Goal: Task Accomplishment & Management: Complete application form

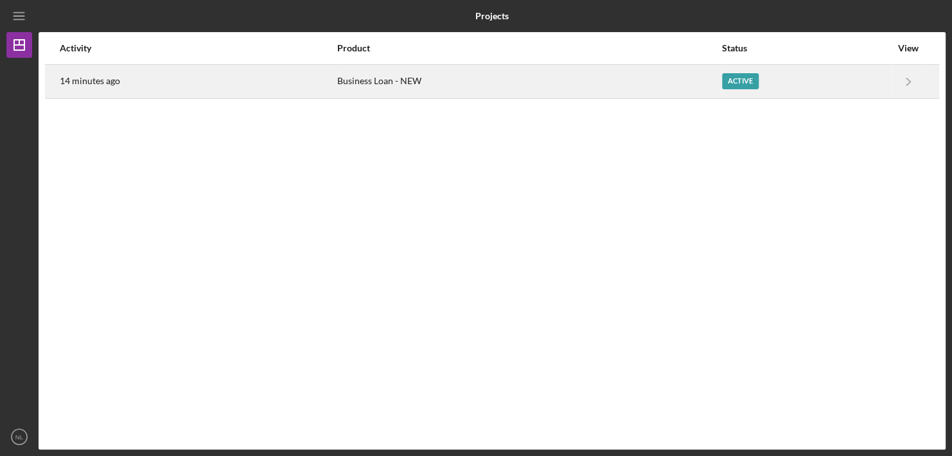
click at [306, 84] on div "14 minutes ago" at bounding box center [198, 82] width 276 height 32
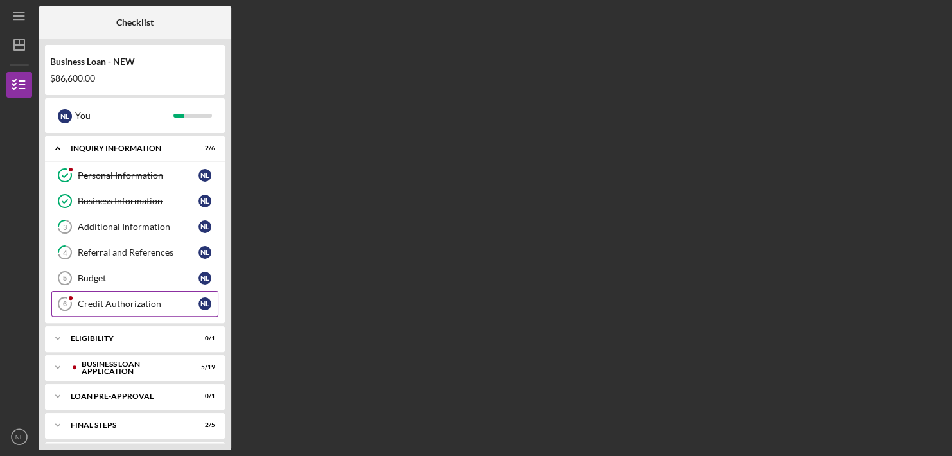
click at [155, 299] on div "Credit Authorization" at bounding box center [138, 304] width 121 height 10
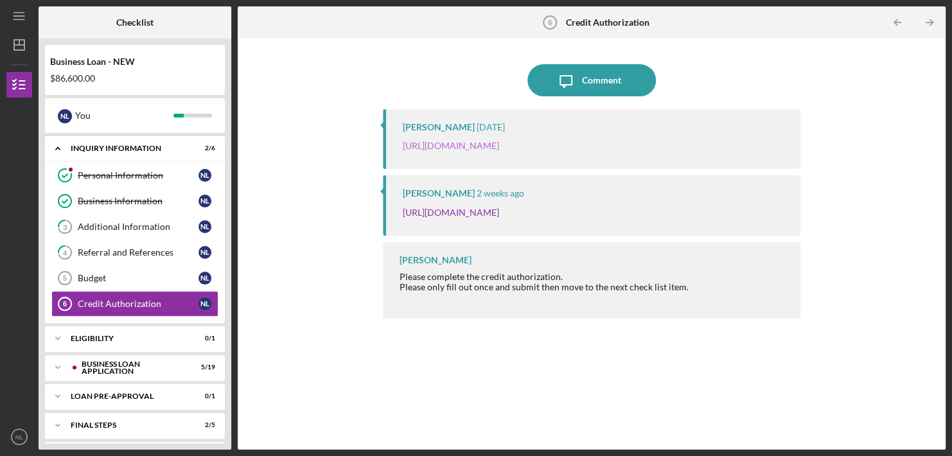
click at [498, 148] on link "[URL][DOMAIN_NAME]" at bounding box center [450, 145] width 96 height 11
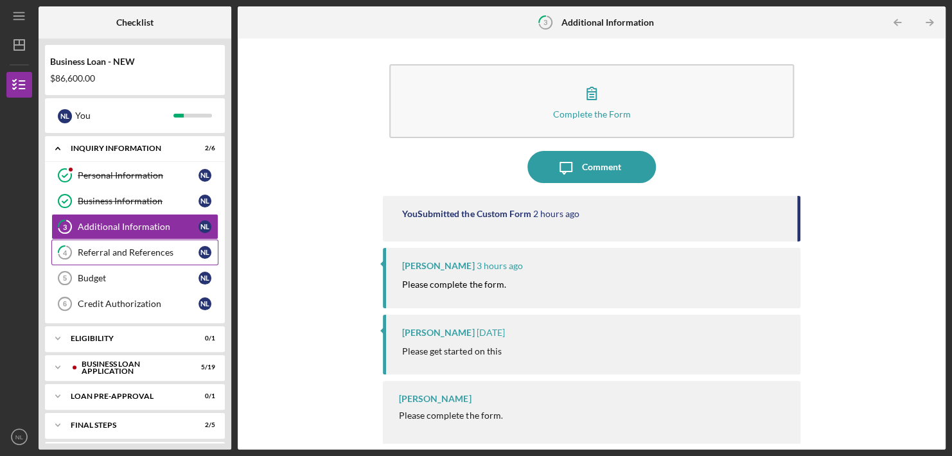
click at [127, 249] on div "Referral and References" at bounding box center [138, 252] width 121 height 10
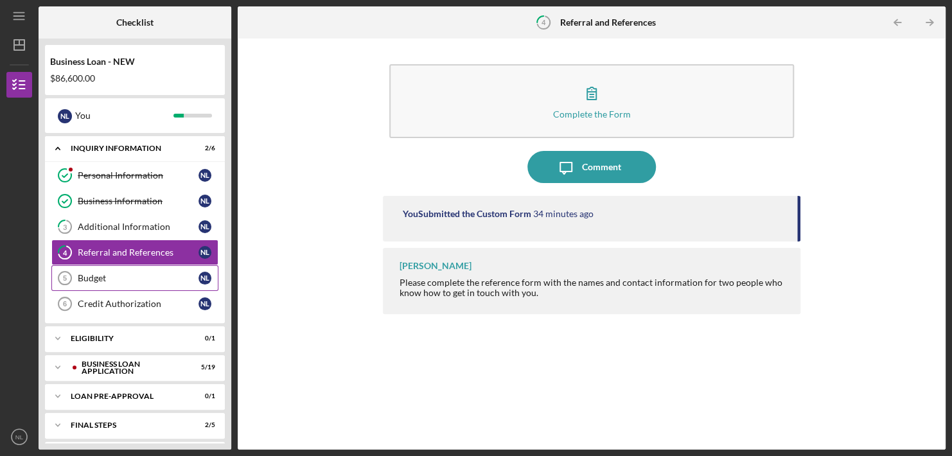
click at [109, 275] on div "Budget" at bounding box center [138, 278] width 121 height 10
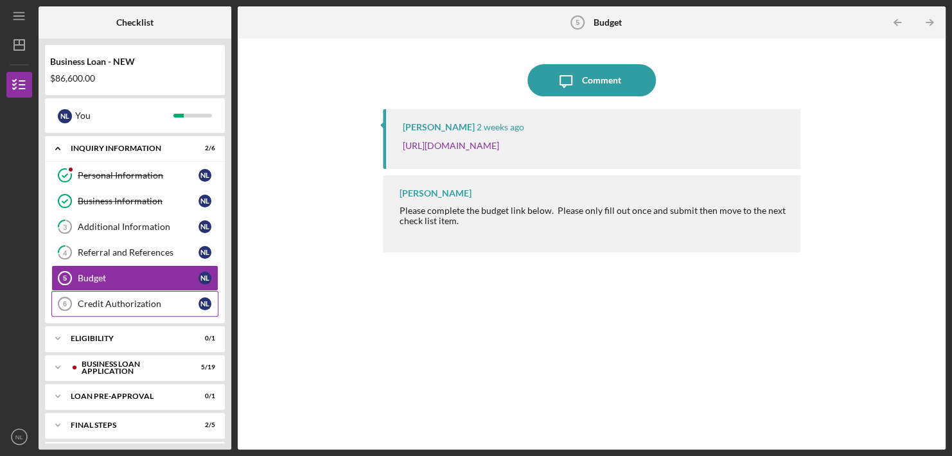
click at [114, 304] on div "Credit Authorization" at bounding box center [138, 304] width 121 height 10
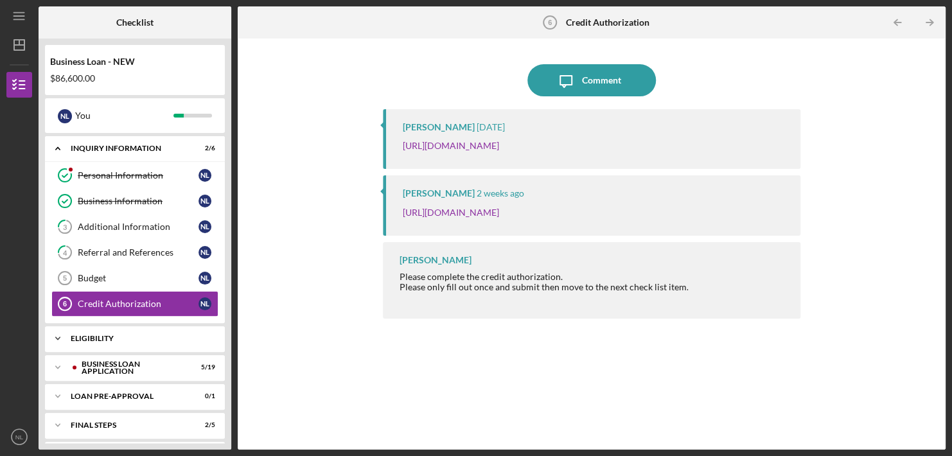
click at [110, 337] on div "ELIGIBILITY" at bounding box center [140, 339] width 138 height 8
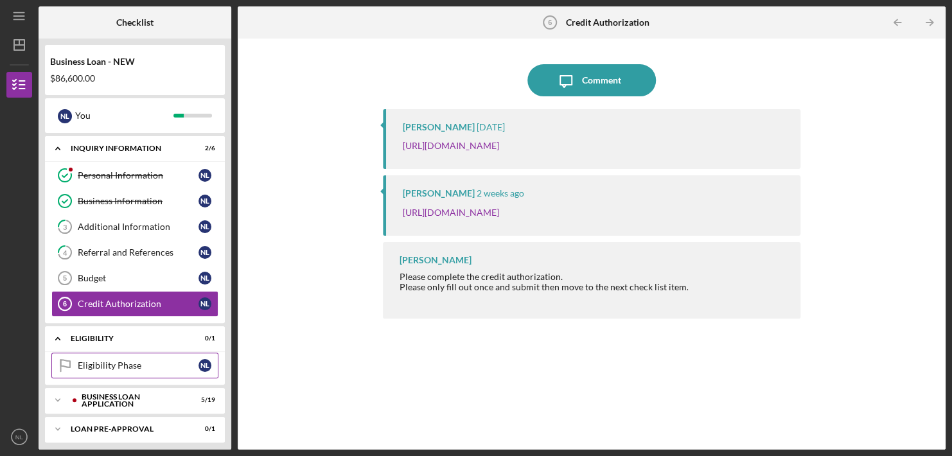
click at [110, 360] on div "Eligibility Phase" at bounding box center [138, 365] width 121 height 10
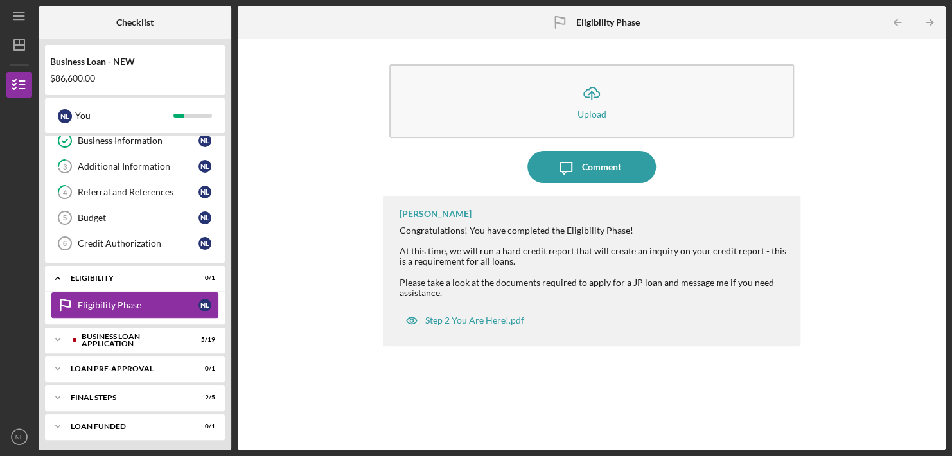
scroll to position [61, 0]
click at [101, 338] on div "BUSINESS LOAN APPLICATION" at bounding box center [145, 339] width 127 height 8
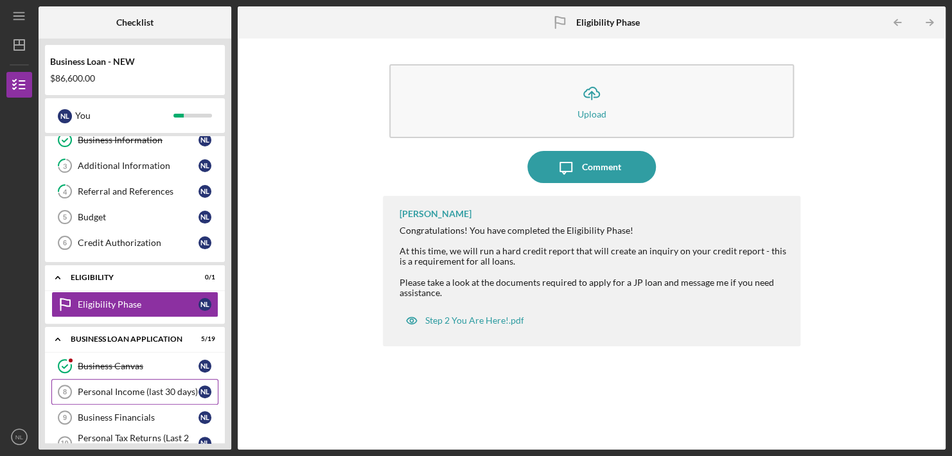
click at [127, 388] on div "Personal Income (last 30 days)" at bounding box center [138, 392] width 121 height 10
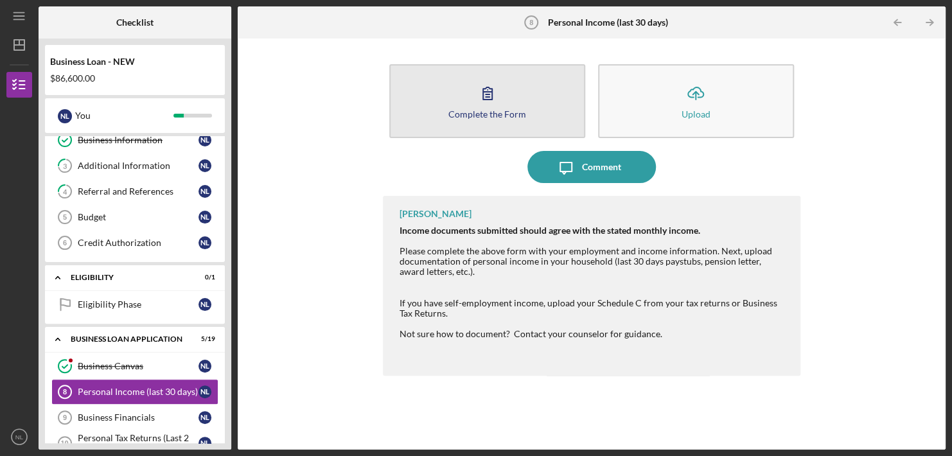
click at [482, 96] on icon "button" at bounding box center [487, 93] width 32 height 32
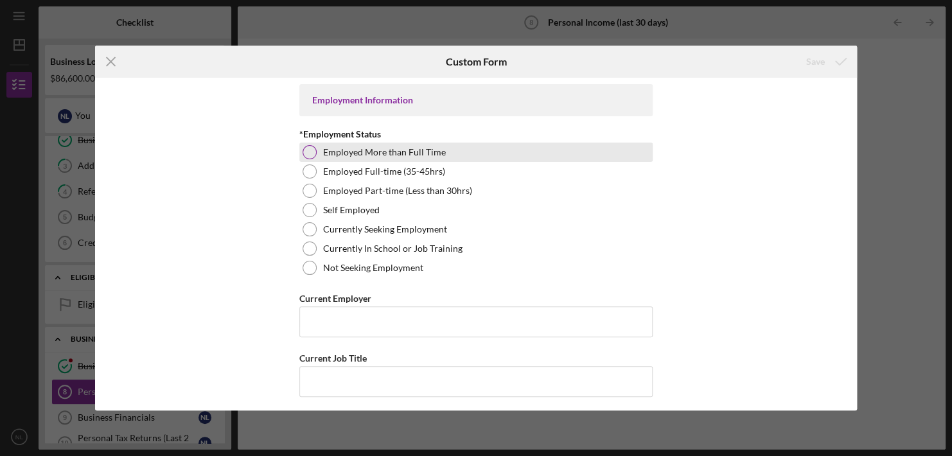
click at [310, 153] on div at bounding box center [309, 152] width 14 height 14
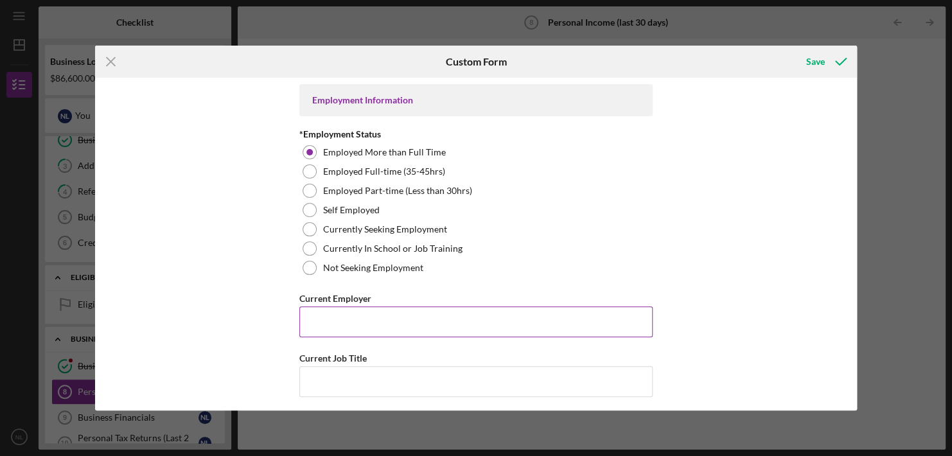
click at [325, 318] on input "Current Employer" at bounding box center [475, 321] width 353 height 31
type input "First Choice Counseling Professional Corporation"
click at [320, 384] on input "Current Job Title" at bounding box center [475, 381] width 353 height 31
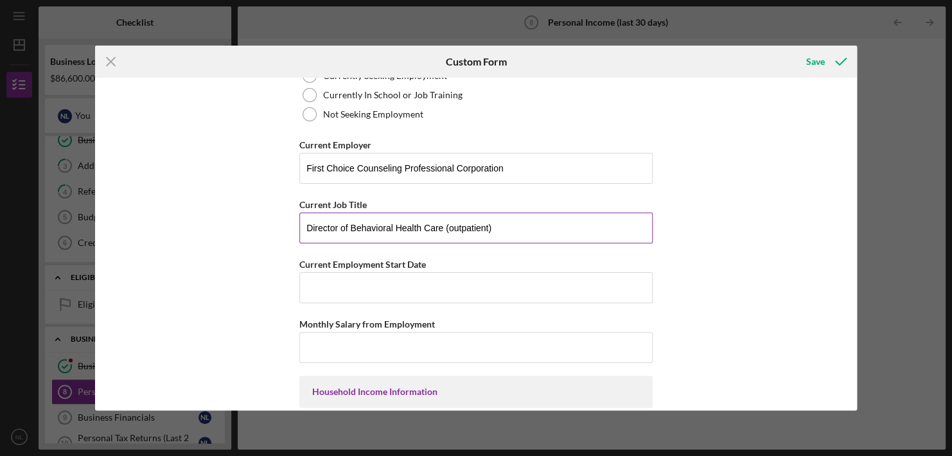
scroll to position [156, 0]
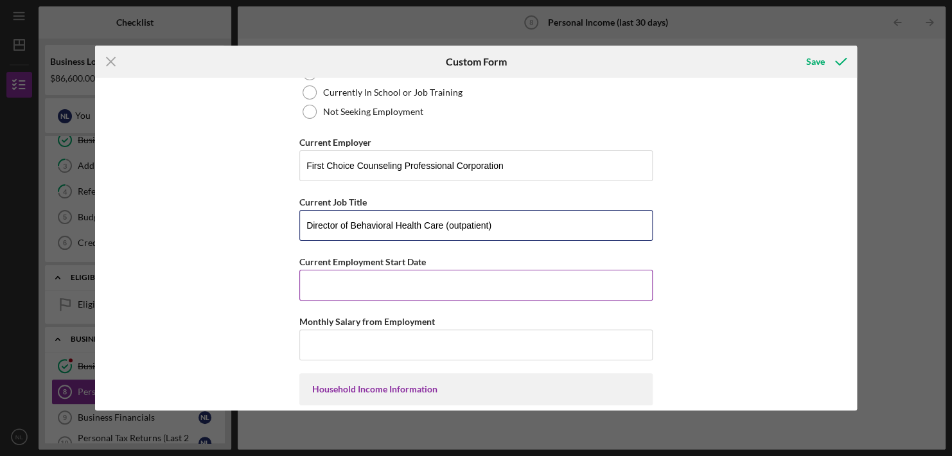
type input "Director of Behavioral Health Care (outpatient)"
click at [311, 297] on input "Current Employment Start Date" at bounding box center [475, 285] width 353 height 31
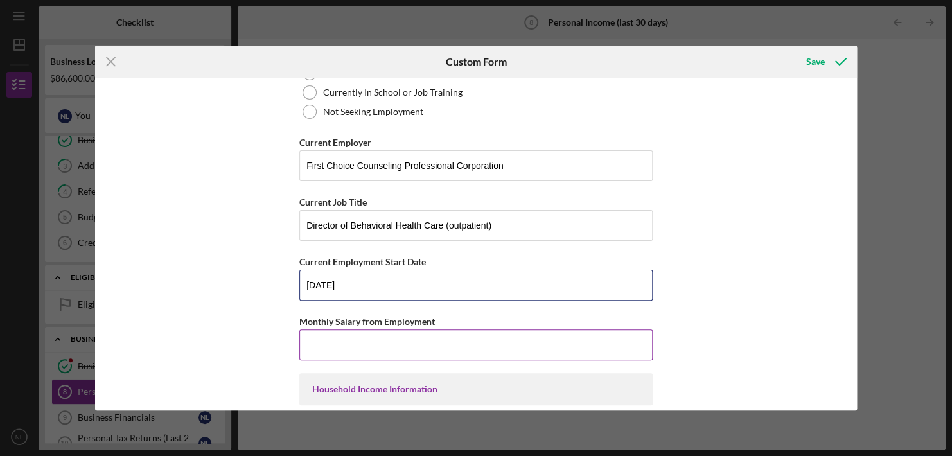
type input "[DATE]"
click at [319, 338] on input "Monthly Salary from Employment" at bounding box center [475, 344] width 353 height 31
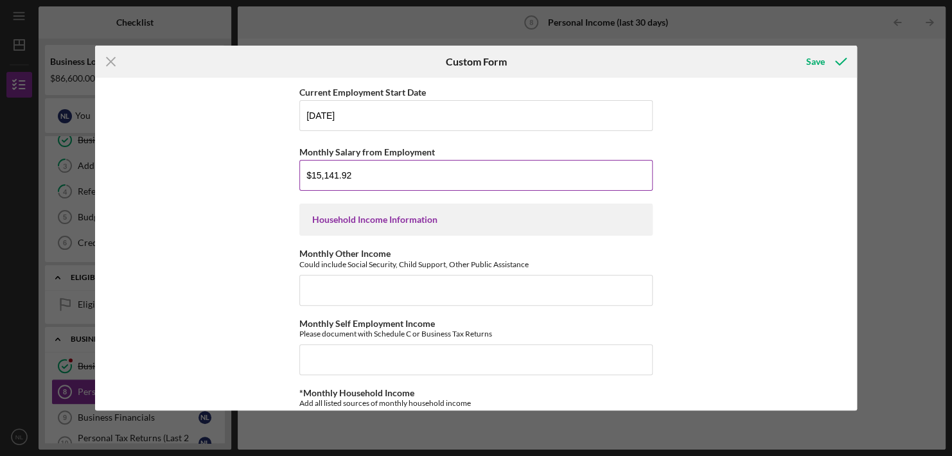
scroll to position [328, 0]
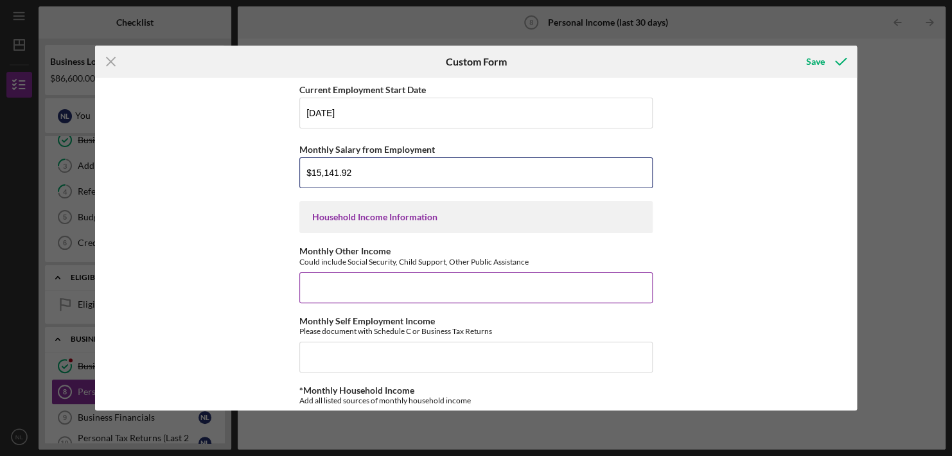
type input "$15,141.92"
click at [323, 283] on input "Monthly Other Income" at bounding box center [475, 287] width 353 height 31
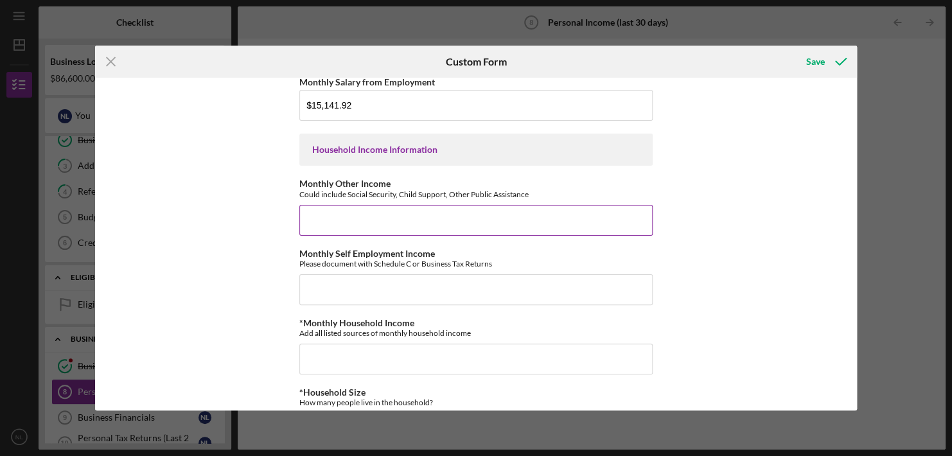
scroll to position [398, 0]
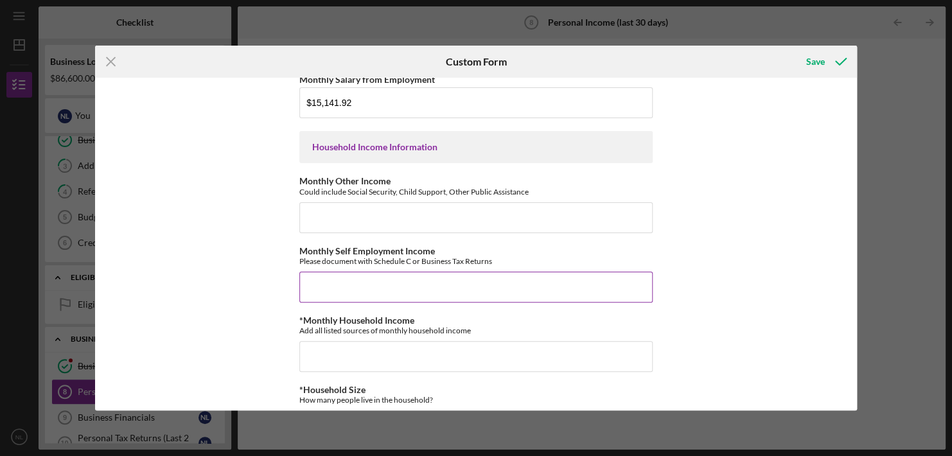
drag, startPoint x: 323, startPoint y: 283, endPoint x: 314, endPoint y: 288, distance: 10.1
click at [314, 288] on input "Monthly Self Employment Income" at bounding box center [475, 287] width 353 height 31
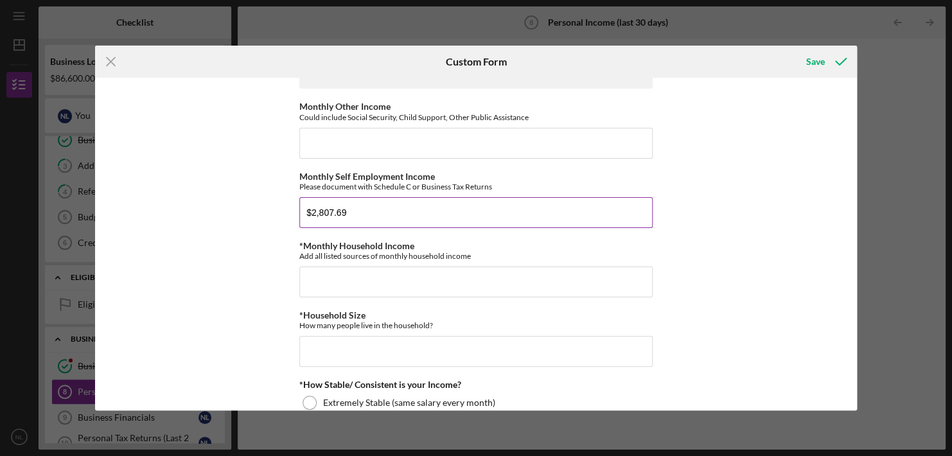
scroll to position [473, 0]
type input "$2,807.69"
click at [301, 276] on input "*Monthly Household Income" at bounding box center [475, 282] width 353 height 31
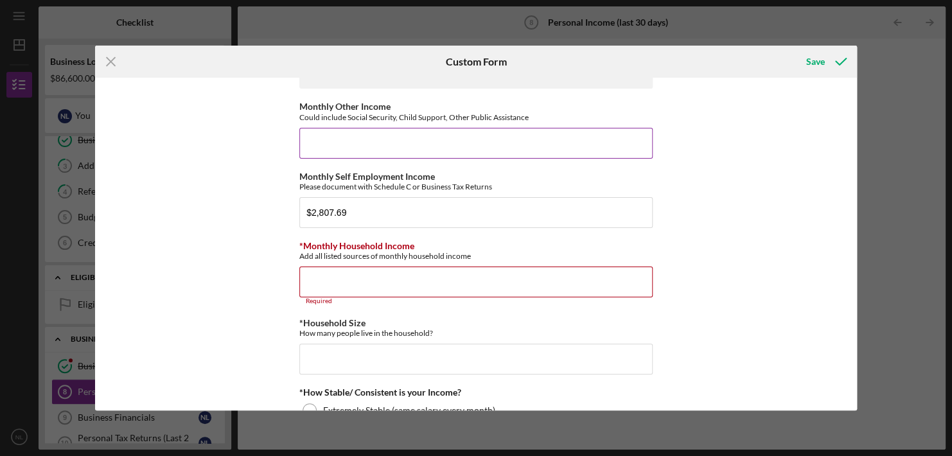
click at [320, 133] on input "Monthly Other Income" at bounding box center [475, 143] width 353 height 31
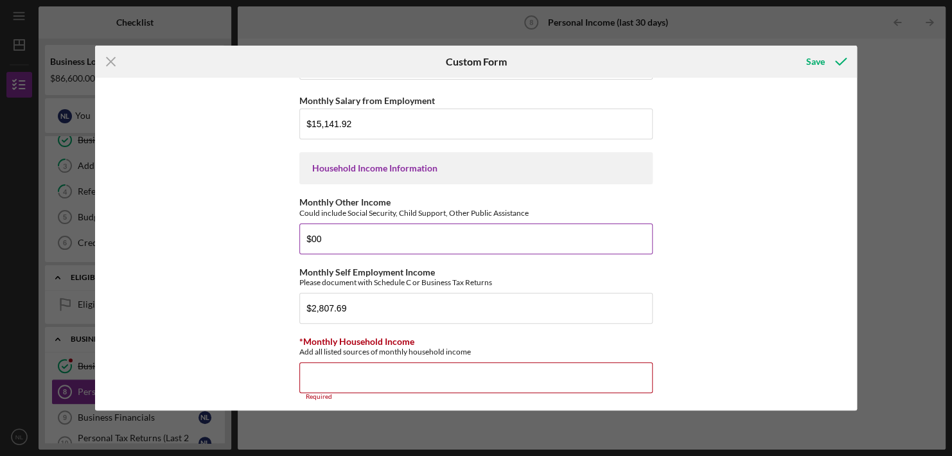
scroll to position [376, 0]
type input "$00"
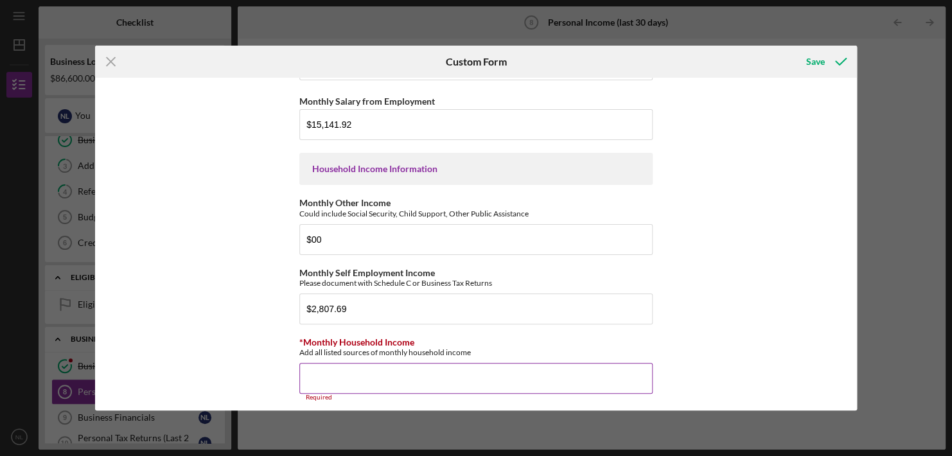
click at [313, 375] on input "*Monthly Household Income" at bounding box center [475, 378] width 353 height 31
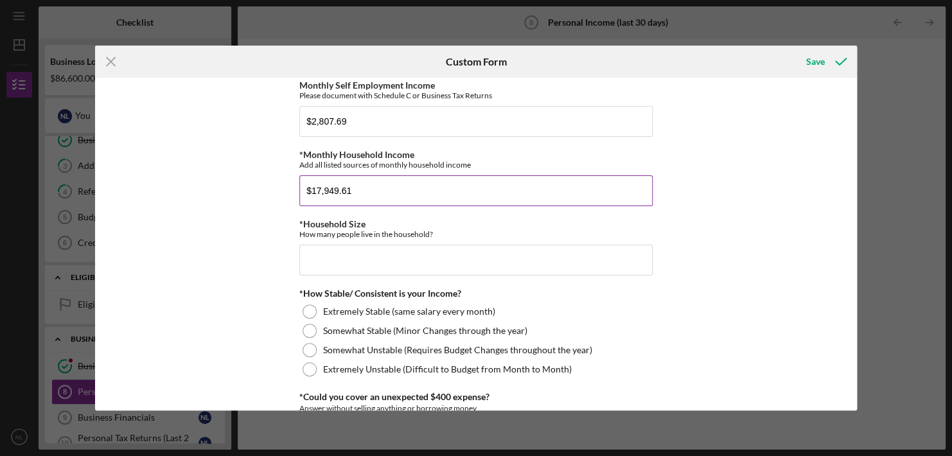
scroll to position [564, 0]
type input "$17,949.61"
click at [315, 265] on input "*Household Size" at bounding box center [475, 259] width 353 height 31
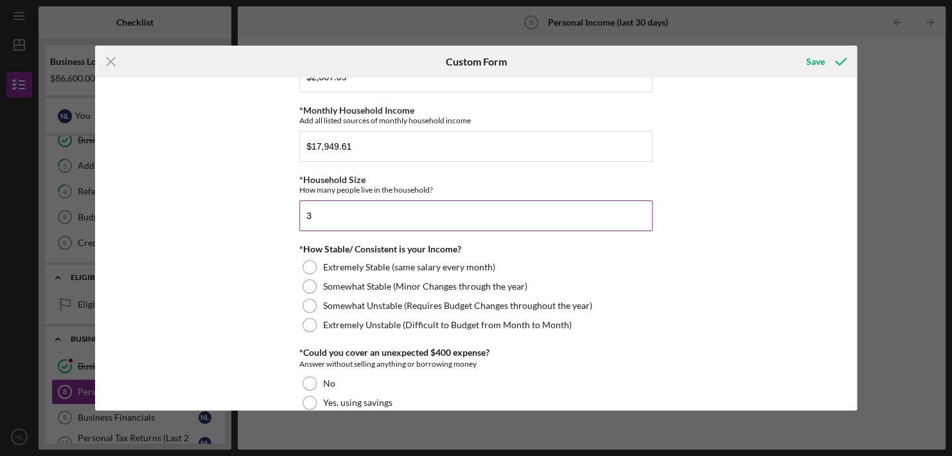
scroll to position [611, 0]
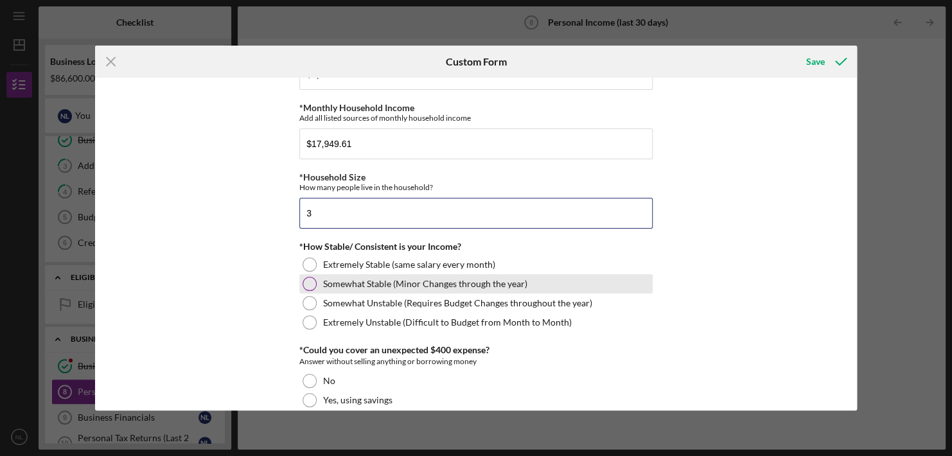
type input "3"
click at [306, 280] on div at bounding box center [309, 284] width 14 height 14
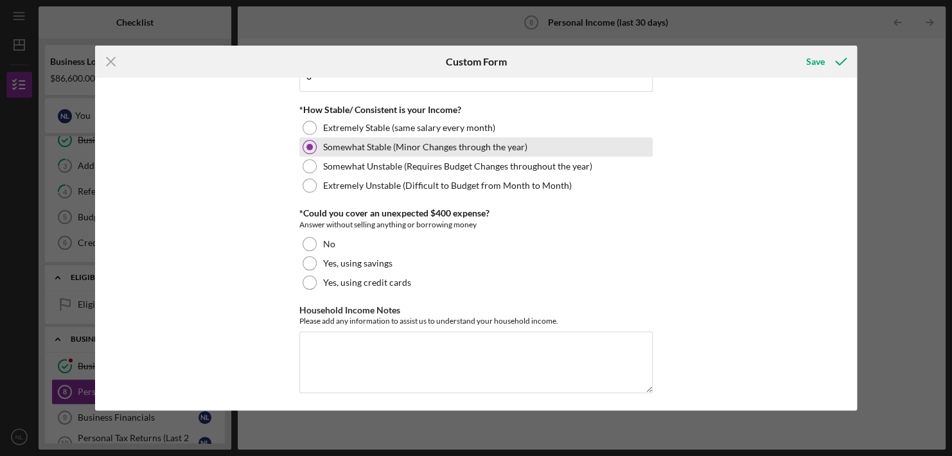
scroll to position [749, 0]
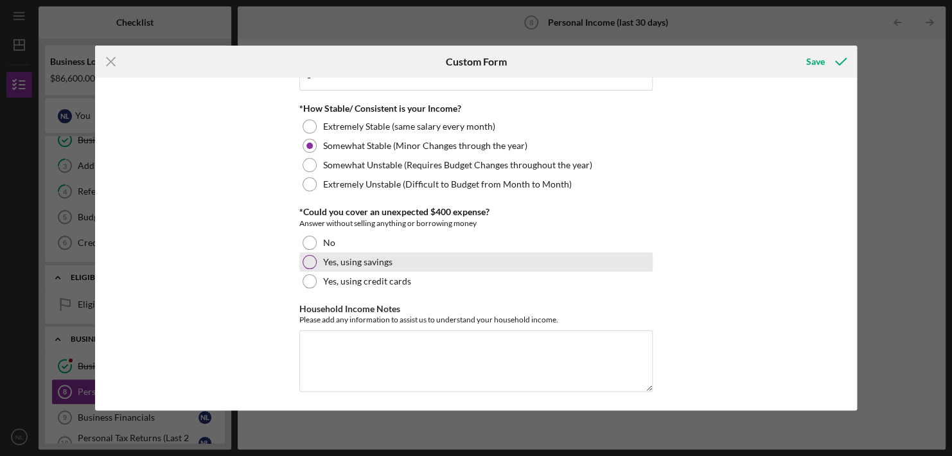
click at [309, 261] on div at bounding box center [309, 262] width 14 height 14
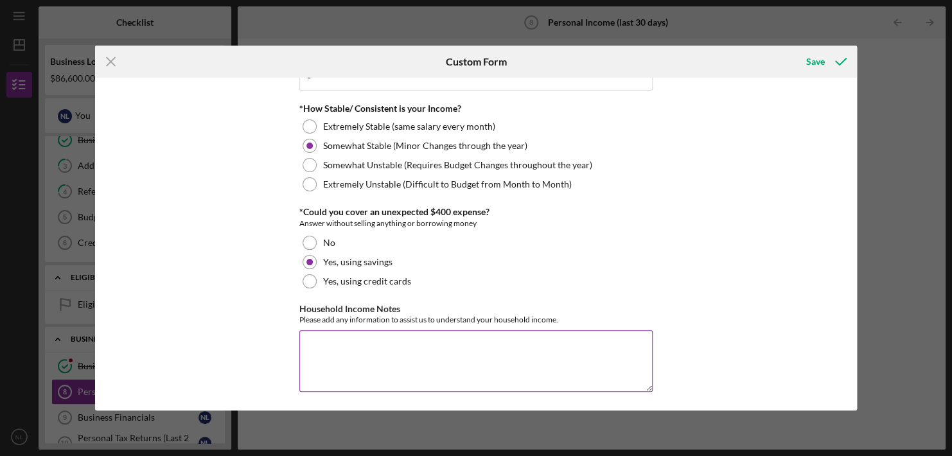
click at [324, 338] on textarea "Household Income Notes" at bounding box center [475, 361] width 353 height 62
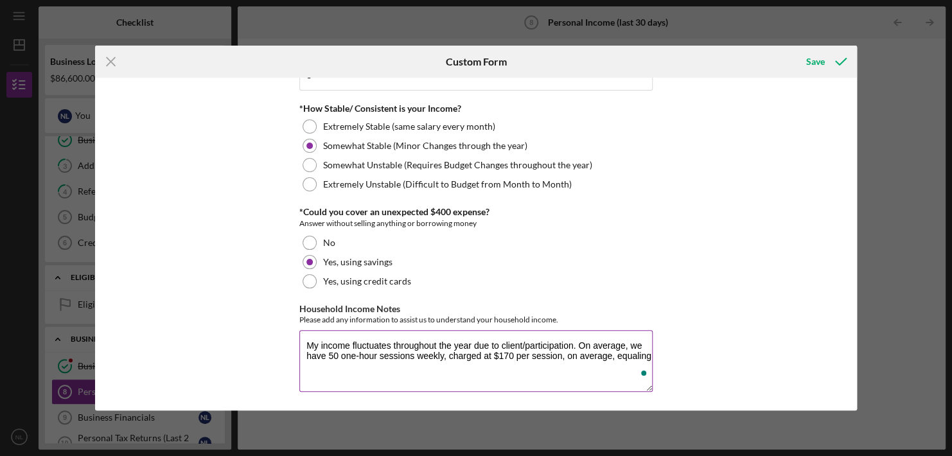
click at [336, 352] on textarea "My income fluctuates throughout the year due to client/participation. On averag…" at bounding box center [475, 361] width 353 height 62
click at [340, 366] on textarea "My income fluctuates throughout the year due to client/participation. On averag…" at bounding box center [475, 361] width 353 height 62
click at [340, 356] on textarea "My income fluctuates throughout the year due to client/participation. On averag…" at bounding box center [475, 361] width 353 height 62
click at [420, 363] on textarea "My income fluctuates throughout the year due to client/participation. On averag…" at bounding box center [475, 361] width 353 height 62
click at [505, 363] on textarea "My income fluctuates throughout the year due to client/participation. On averag…" at bounding box center [475, 361] width 353 height 62
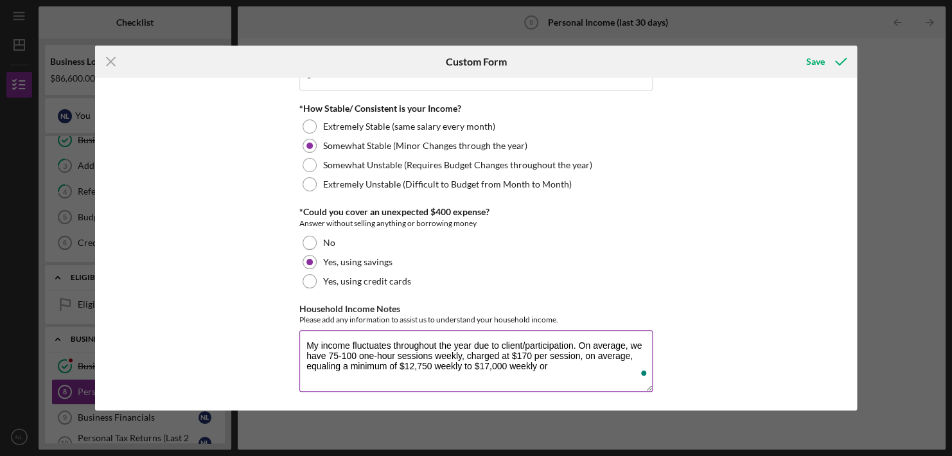
click at [545, 363] on textarea "My income fluctuates throughout the year due to client/participation. On averag…" at bounding box center [475, 361] width 353 height 62
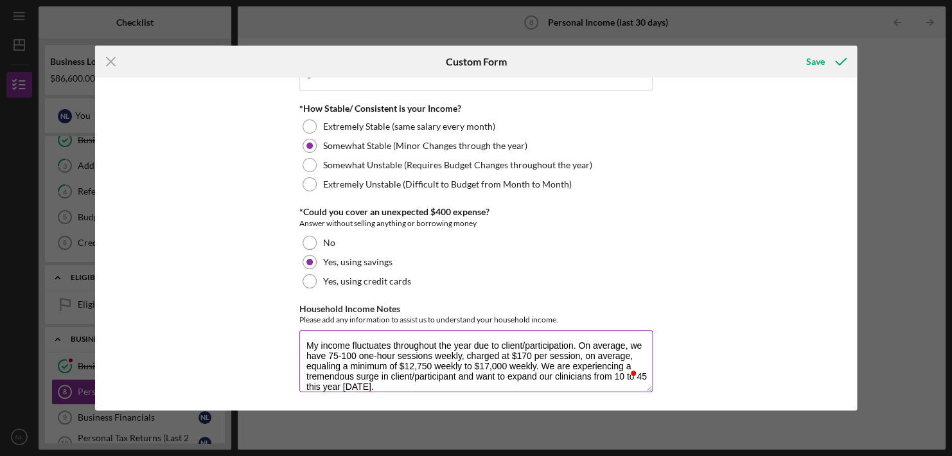
scroll to position [10, 0]
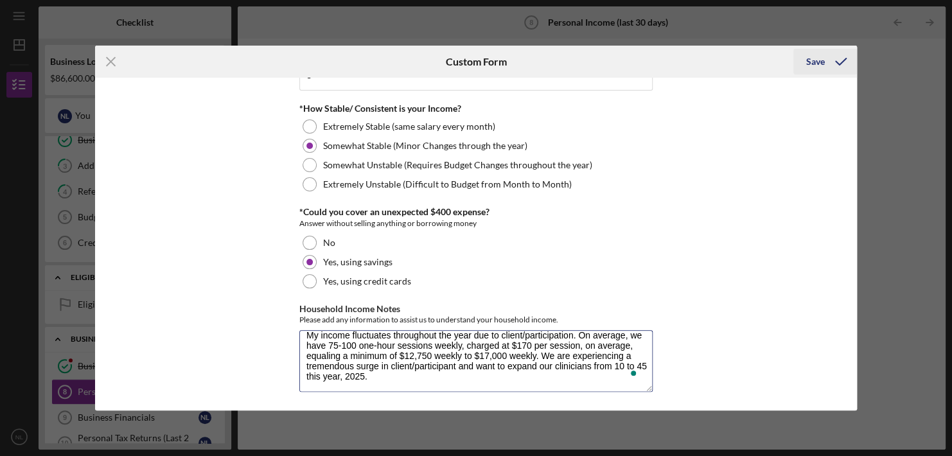
type textarea "My income fluctuates throughout the year due to client/participation. On averag…"
click at [810, 60] on div "Save" at bounding box center [815, 62] width 19 height 26
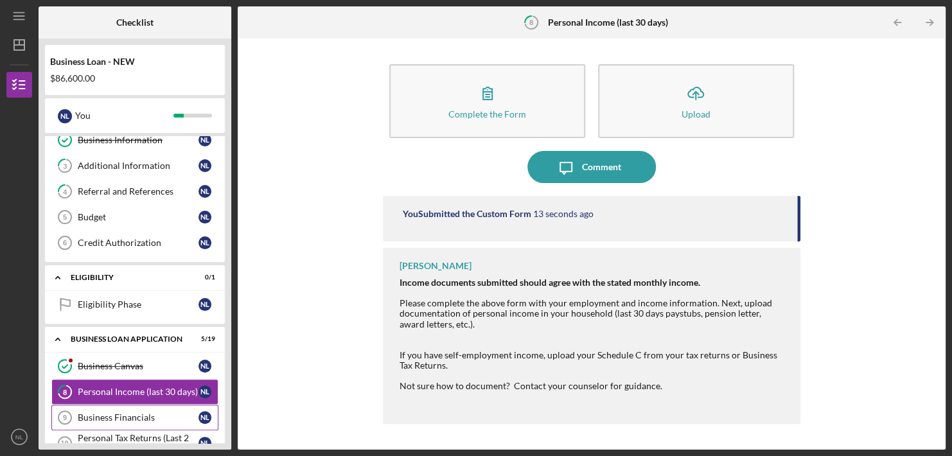
click at [104, 412] on div "Business Financials" at bounding box center [138, 417] width 121 height 10
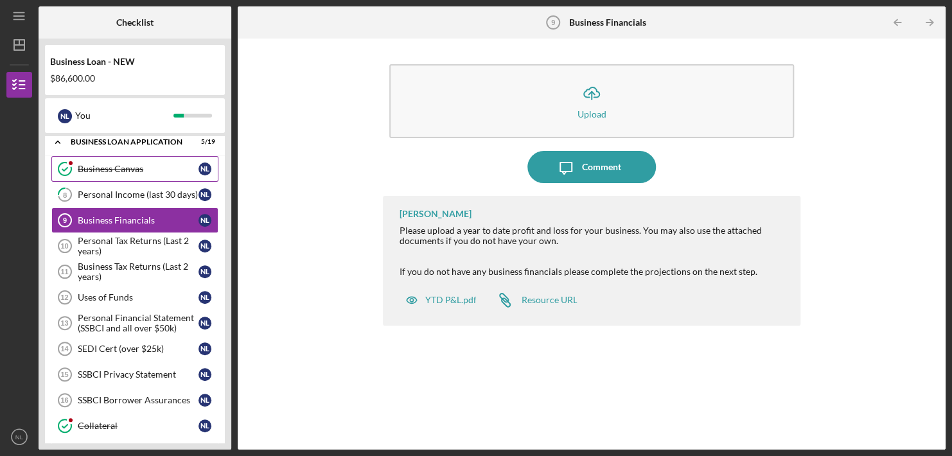
scroll to position [259, 0]
click at [446, 299] on div "YTD P&L.pdf" at bounding box center [449, 300] width 51 height 10
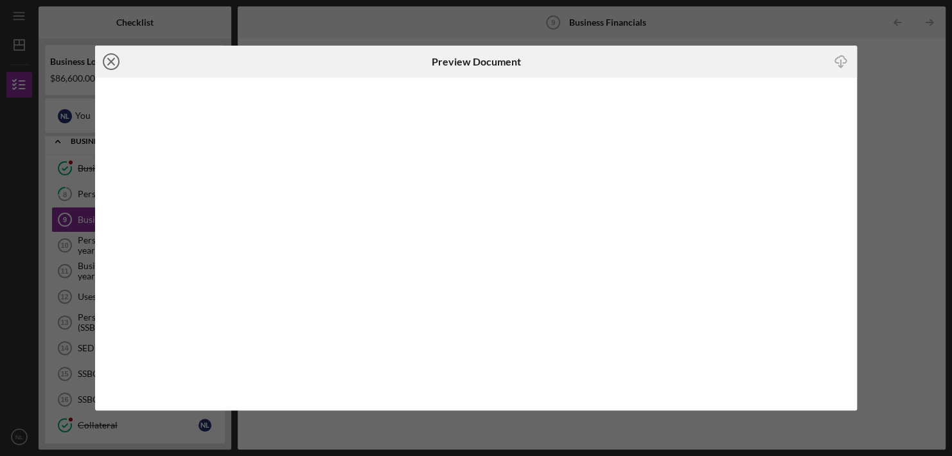
click at [110, 64] on icon "Icon/Close" at bounding box center [111, 62] width 32 height 32
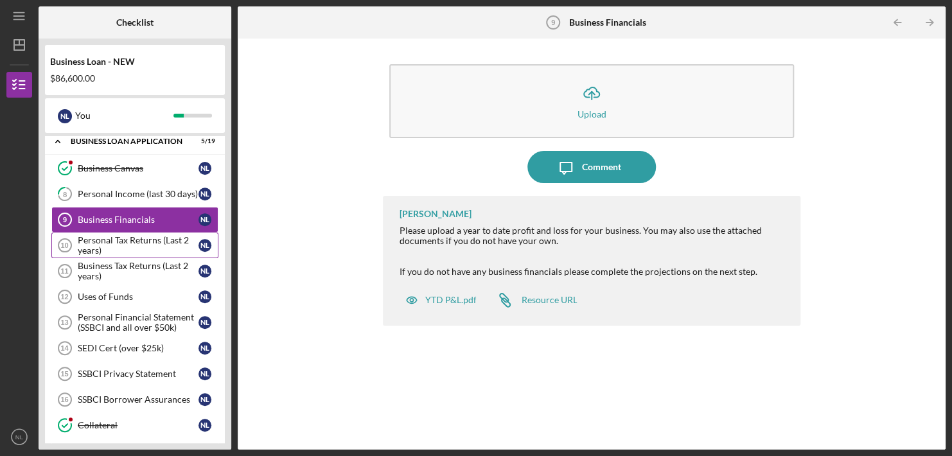
click at [153, 240] on div "Personal Tax Returns (Last 2 years)" at bounding box center [138, 245] width 121 height 21
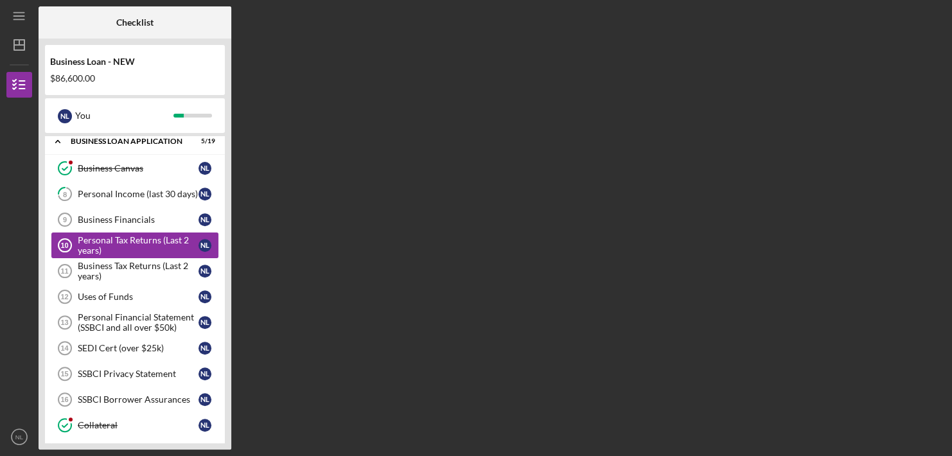
click at [153, 240] on div "Personal Tax Returns (Last 2 years)" at bounding box center [138, 245] width 121 height 21
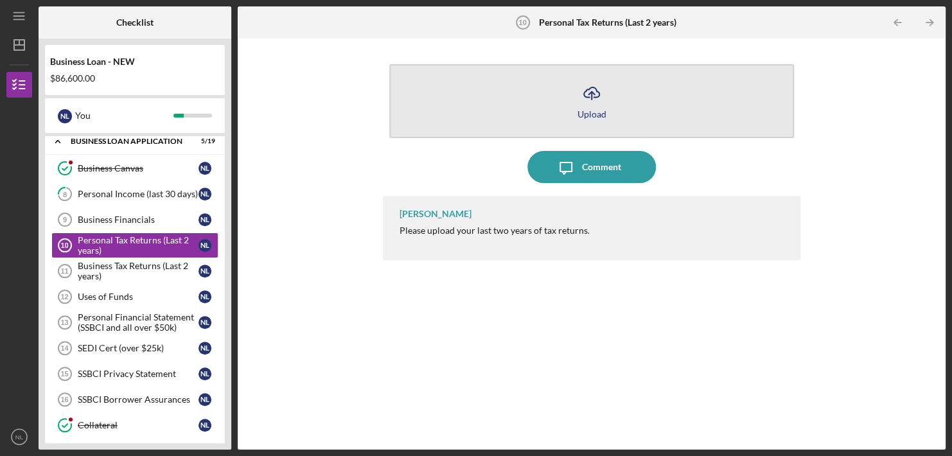
click at [581, 119] on button "Icon/Upload Upload" at bounding box center [591, 101] width 404 height 74
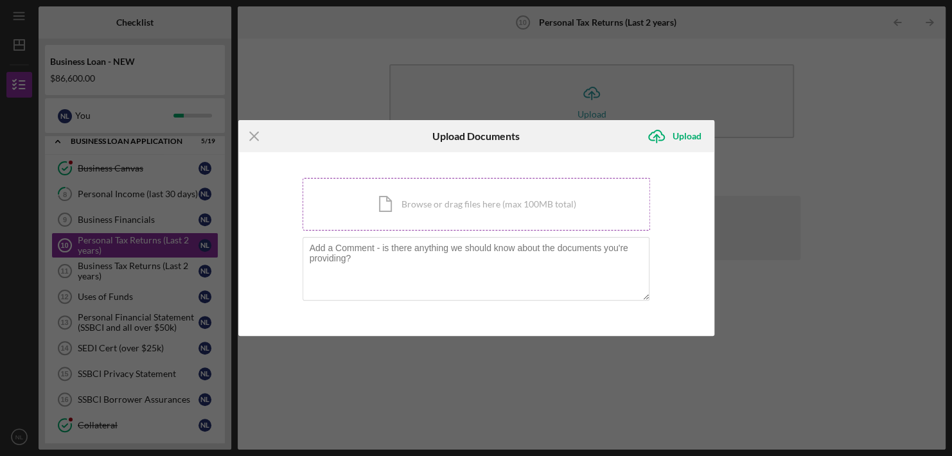
click at [392, 205] on div "Icon/Document Browse or drag files here (max 100MB total) Tap to choose files o…" at bounding box center [475, 204] width 347 height 53
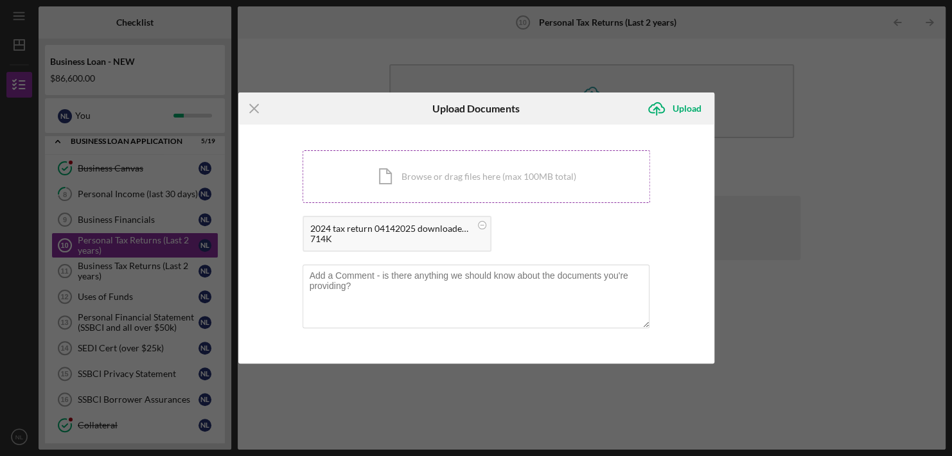
click at [414, 178] on div "Icon/Document Browse or drag files here (max 100MB total) Tap to choose files o…" at bounding box center [475, 176] width 347 height 53
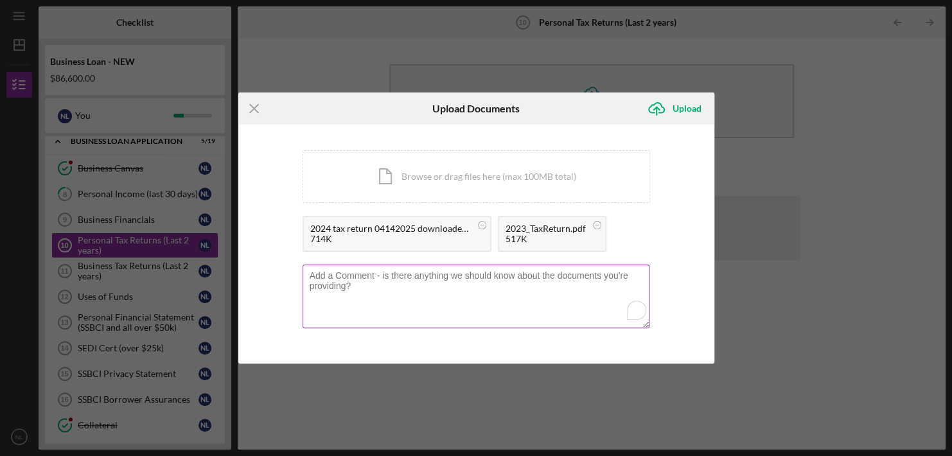
click at [362, 288] on textarea "To enrich screen reader interactions, please activate Accessibility in Grammarl…" at bounding box center [475, 296] width 347 height 63
click at [351, 288] on textarea "To enrich screen reader interactions, please activate Accessibility in Grammarl…" at bounding box center [475, 296] width 347 height 63
click at [352, 282] on textarea "To enrich screen reader interactions, please activate Accessibility in Grammarl…" at bounding box center [475, 296] width 347 height 63
type textarea "T"
type textarea "Through Rnll Consulting LLC and Turbo Tax for both 2024 and 2023"
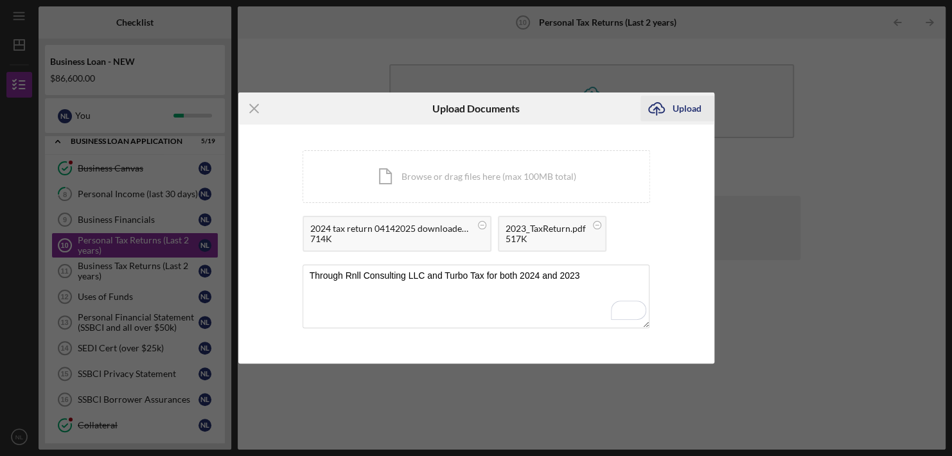
click at [677, 104] on div "Upload" at bounding box center [686, 109] width 29 height 26
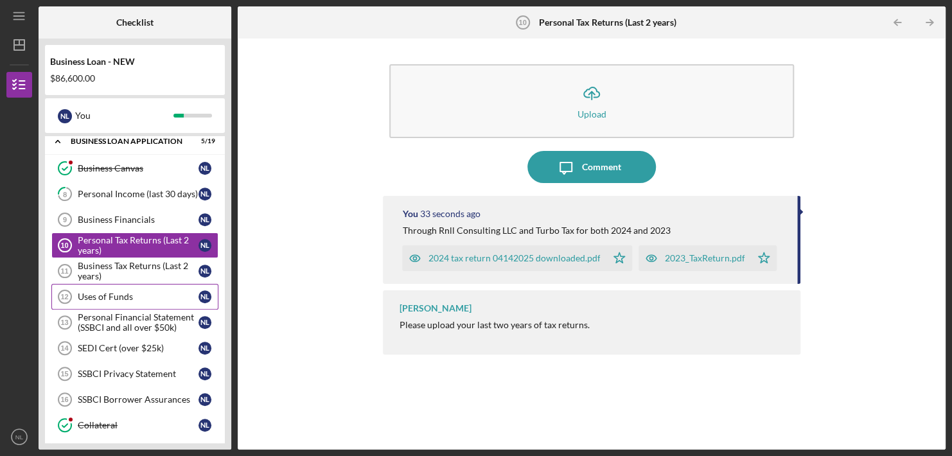
click at [114, 292] on div "Uses of Funds" at bounding box center [138, 297] width 121 height 10
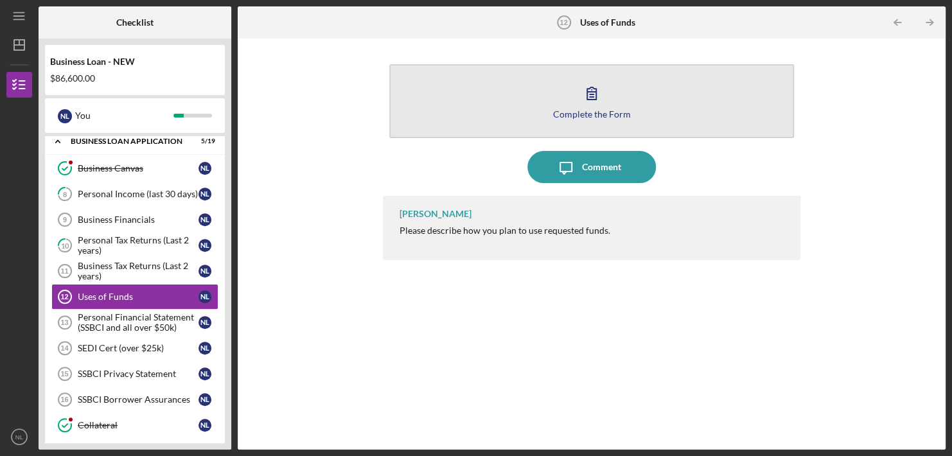
click at [590, 107] on icon "button" at bounding box center [591, 93] width 32 height 32
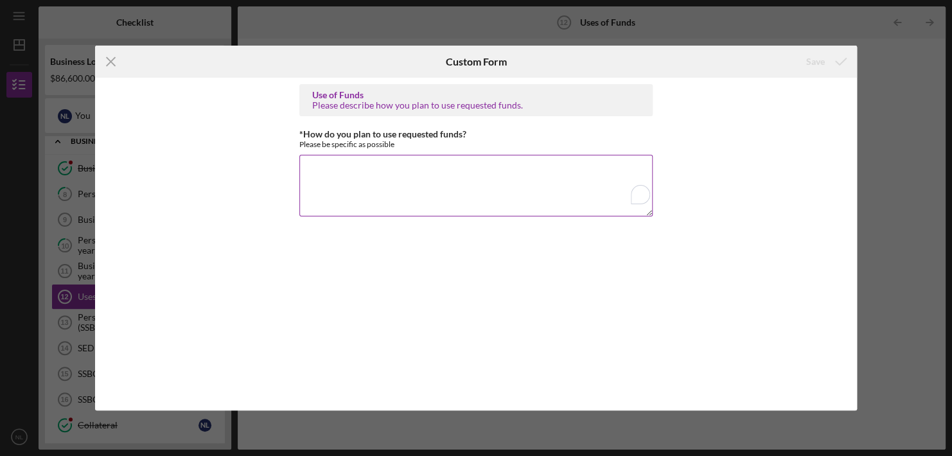
click at [329, 169] on textarea "*How do you plan to use requested funds?" at bounding box center [475, 186] width 353 height 62
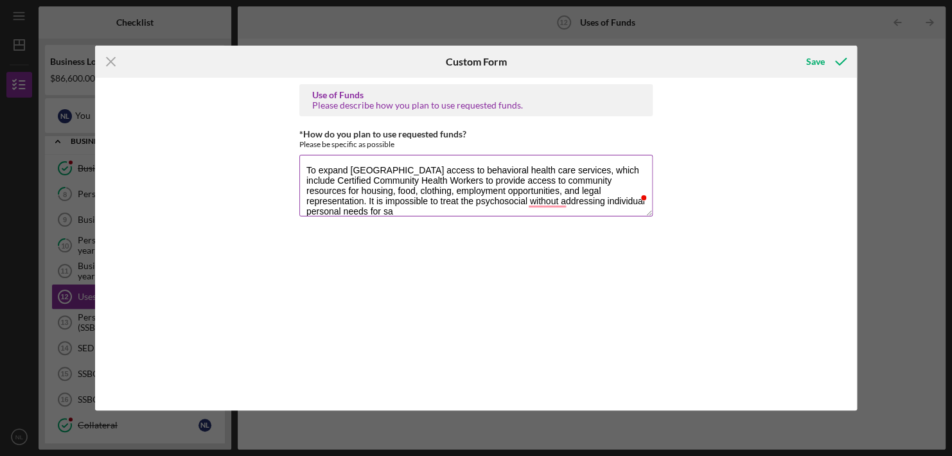
scroll to position [1, 0]
click at [590, 210] on textarea "To expand [GEOGRAPHIC_DATA] access to behavioral health care services, which in…" at bounding box center [475, 186] width 353 height 62
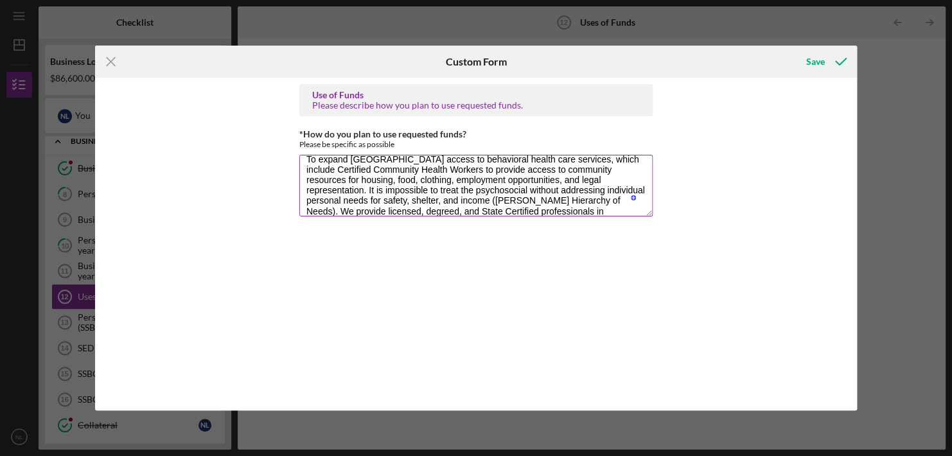
scroll to position [21, 0]
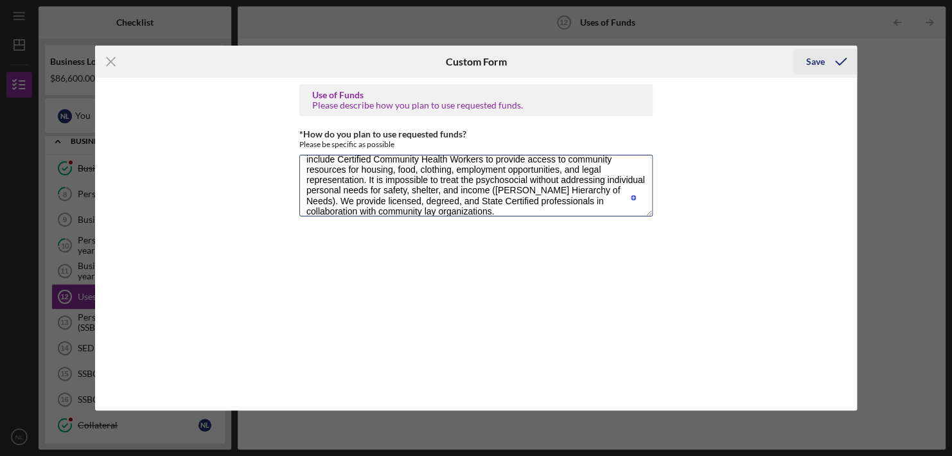
type textarea "To expand [GEOGRAPHIC_DATA] access to behavioral health care services, which in…"
click at [815, 61] on div "Save" at bounding box center [815, 62] width 19 height 26
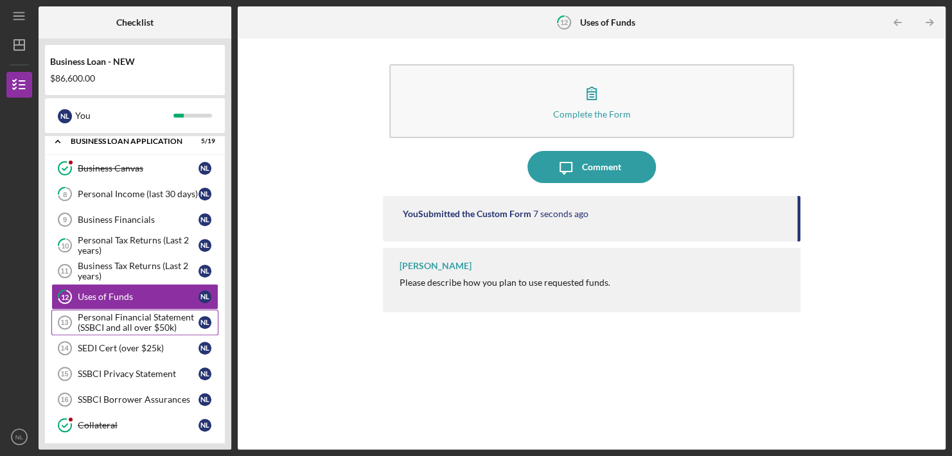
click at [121, 322] on div "Personal Financial Statement (SSBCI and all over $50k)" at bounding box center [138, 322] width 121 height 21
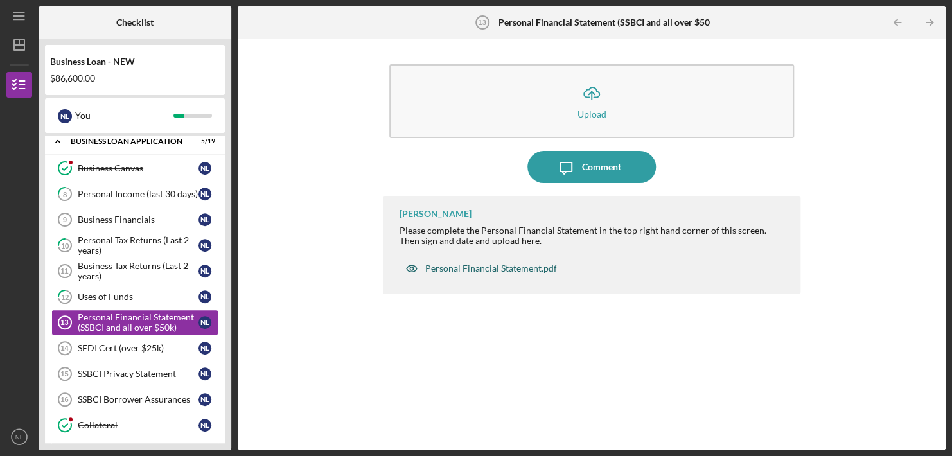
click at [445, 265] on div "Personal Financial Statement.pdf" at bounding box center [490, 268] width 132 height 10
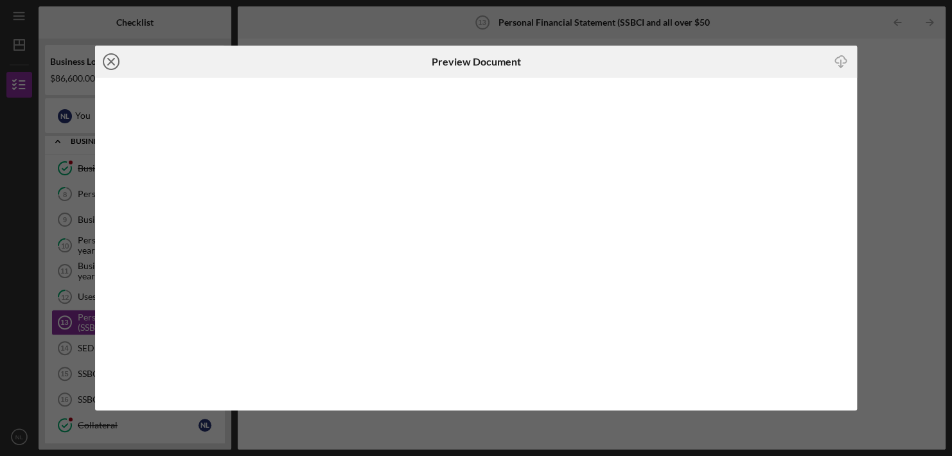
click at [111, 58] on icon "Icon/Close" at bounding box center [111, 62] width 32 height 32
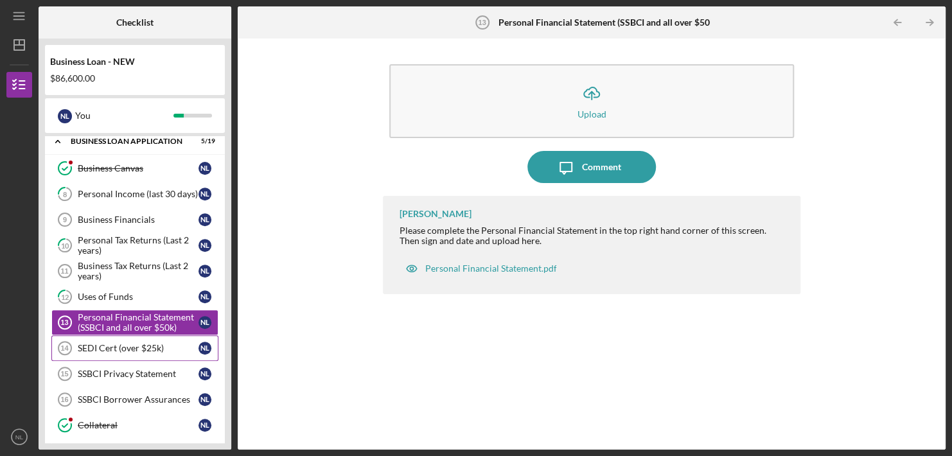
click at [125, 344] on div "SEDI Cert (over $25k)" at bounding box center [138, 348] width 121 height 10
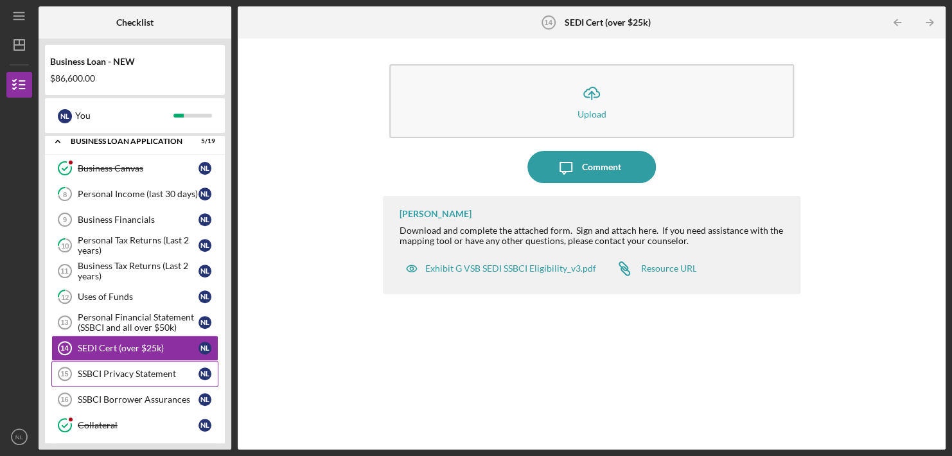
click at [124, 369] on div "SSBCI Privacy Statement" at bounding box center [138, 374] width 121 height 10
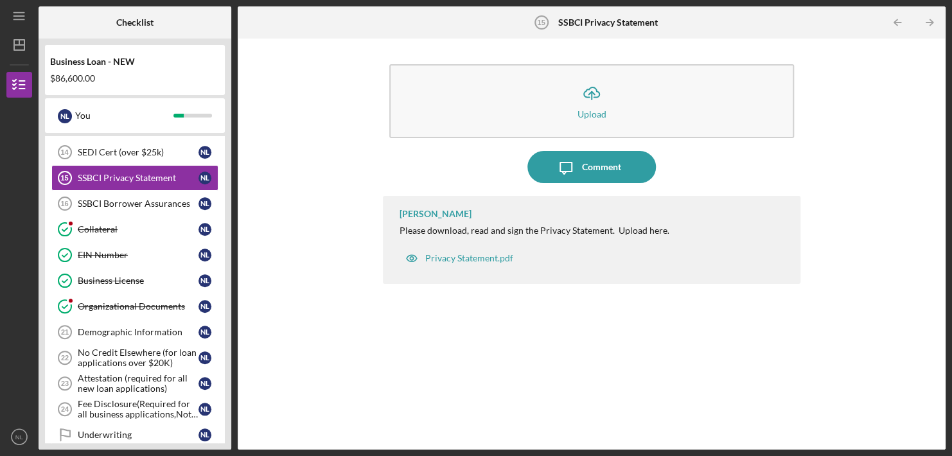
scroll to position [551, 0]
